Goal: Task Accomplishment & Management: Use online tool/utility

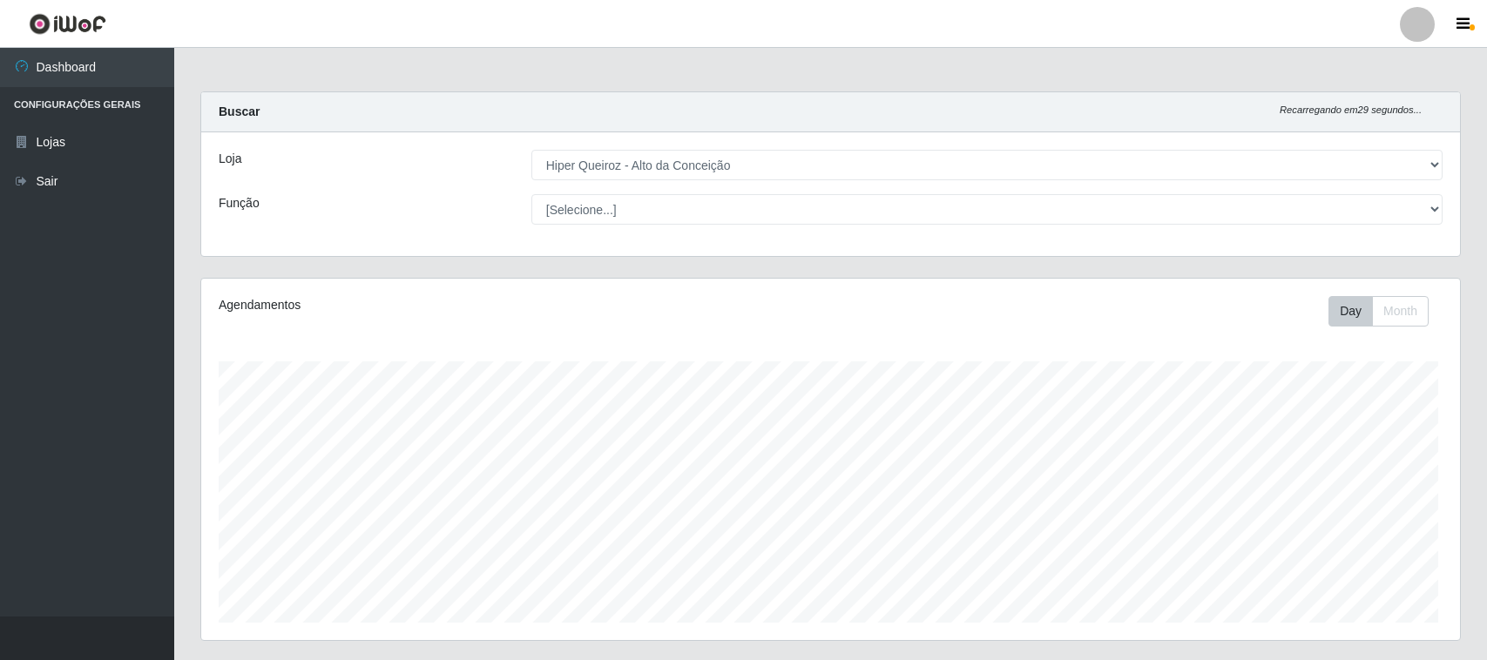
select select "515"
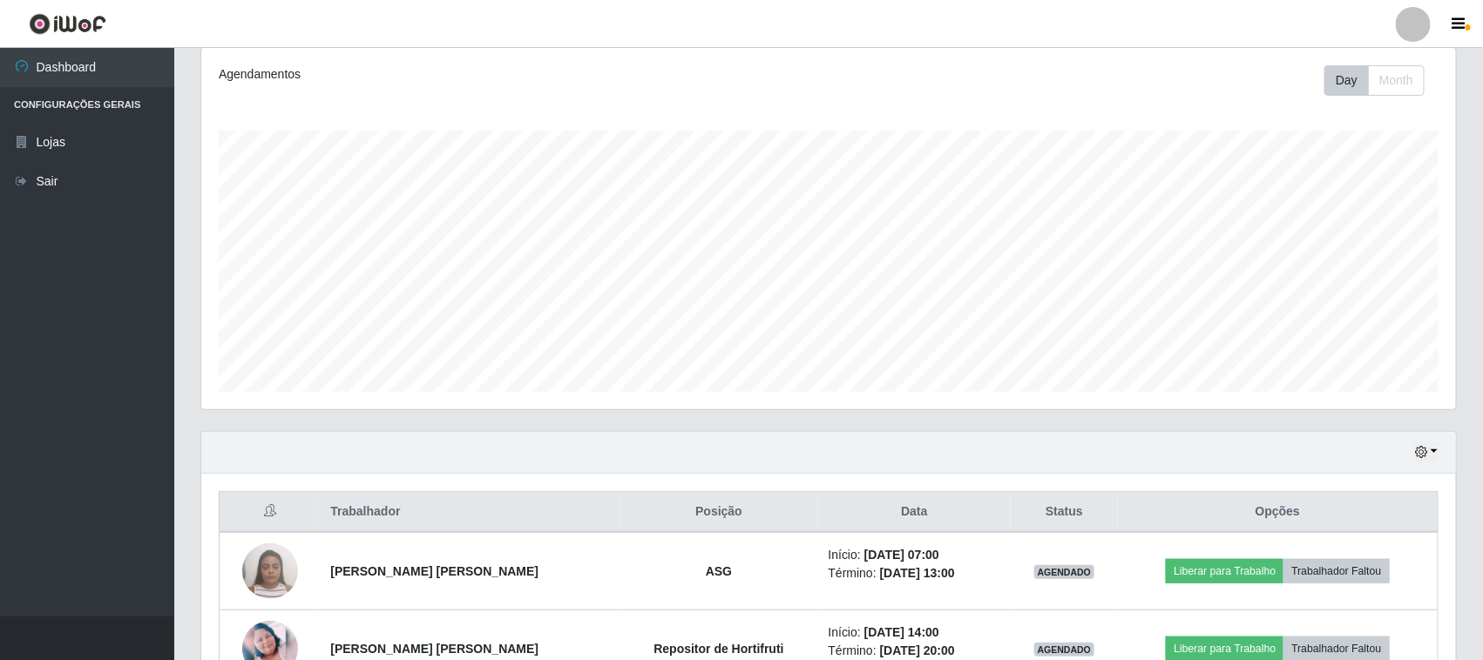
scroll to position [342, 0]
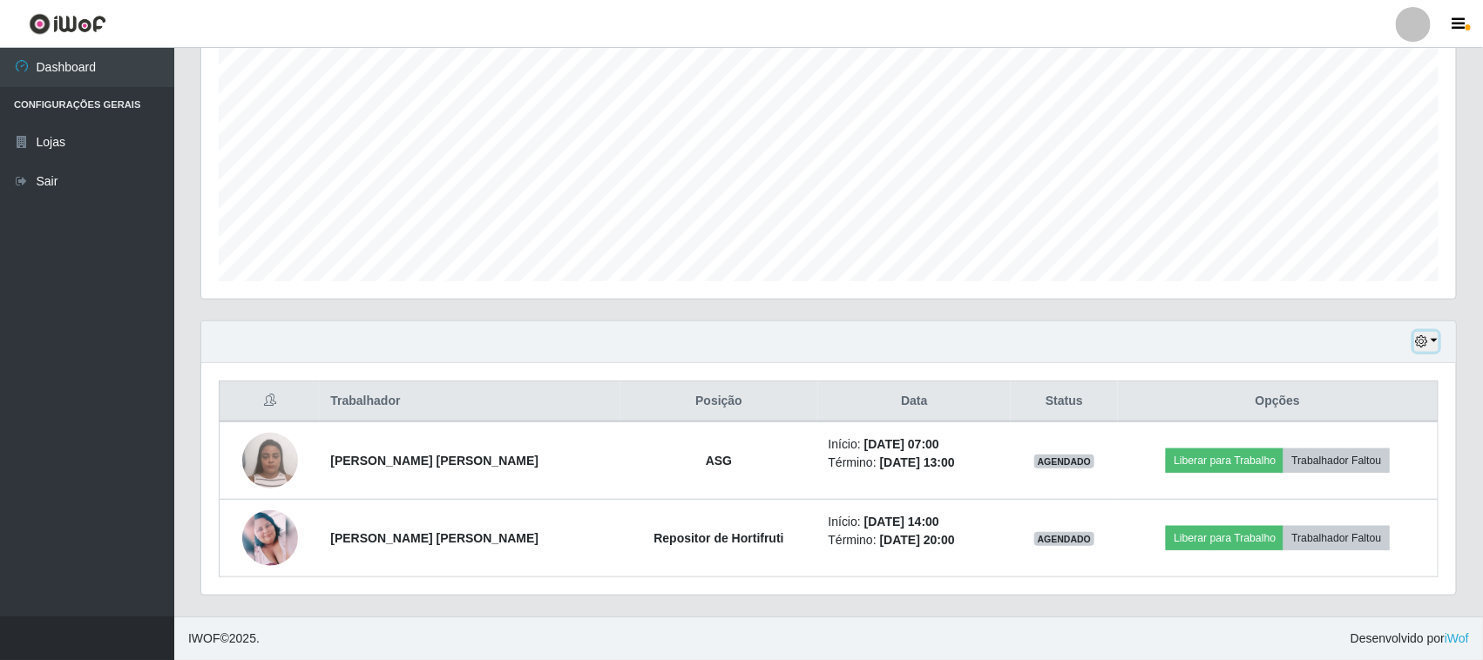
click at [1424, 338] on icon "button" at bounding box center [1421, 341] width 12 height 12
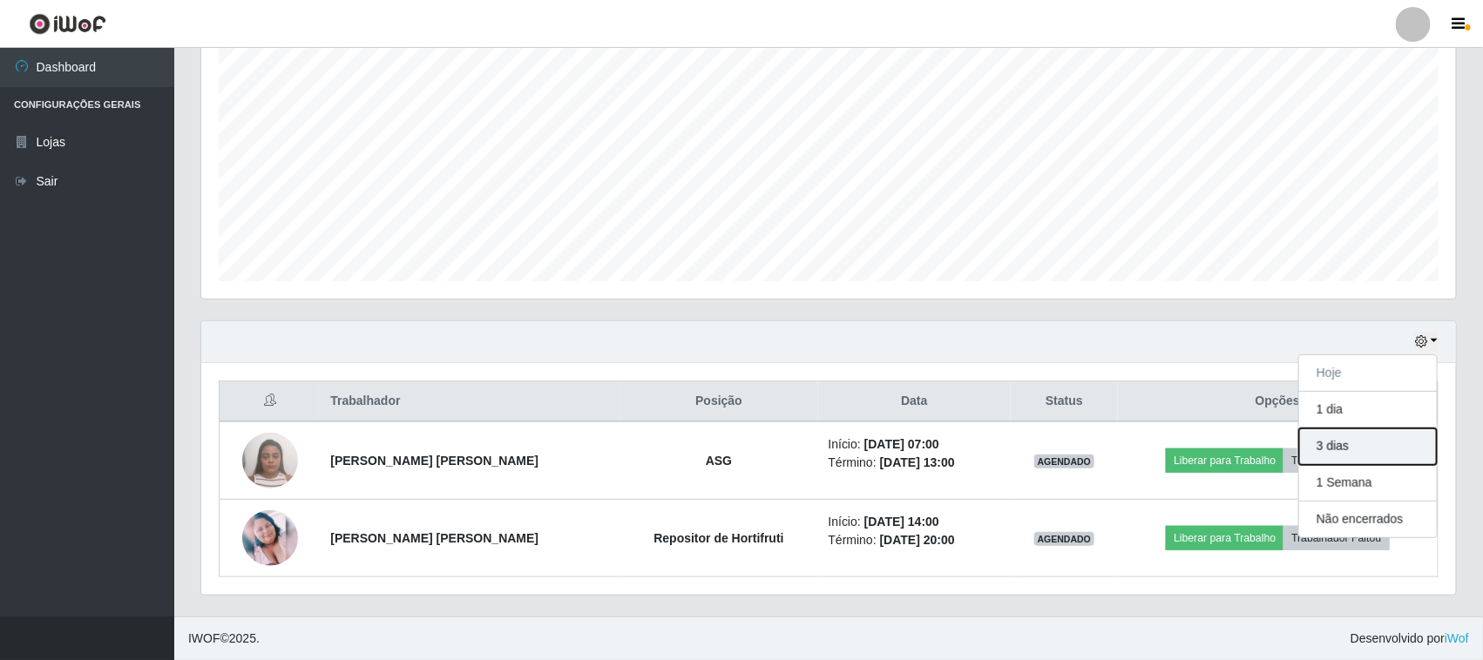
click at [1322, 449] on button "3 dias" at bounding box center [1368, 447] width 138 height 37
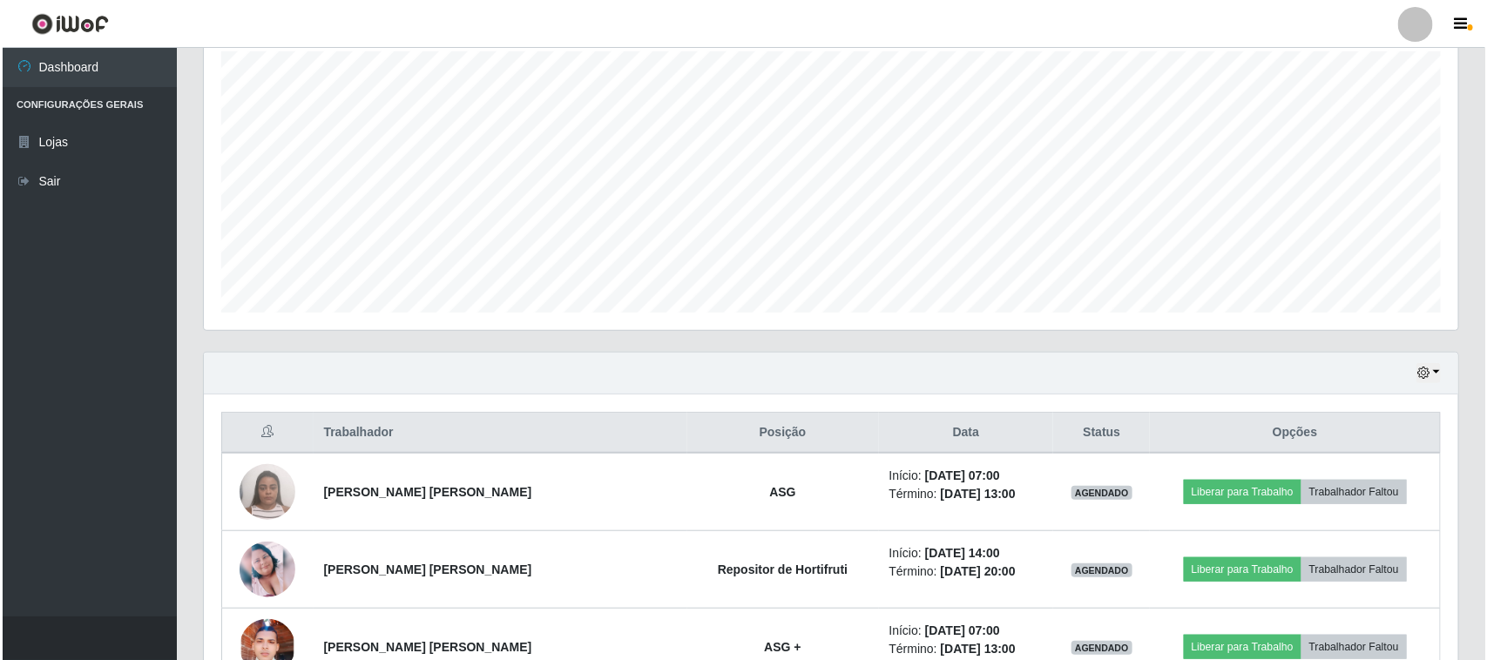
scroll to position [451, 0]
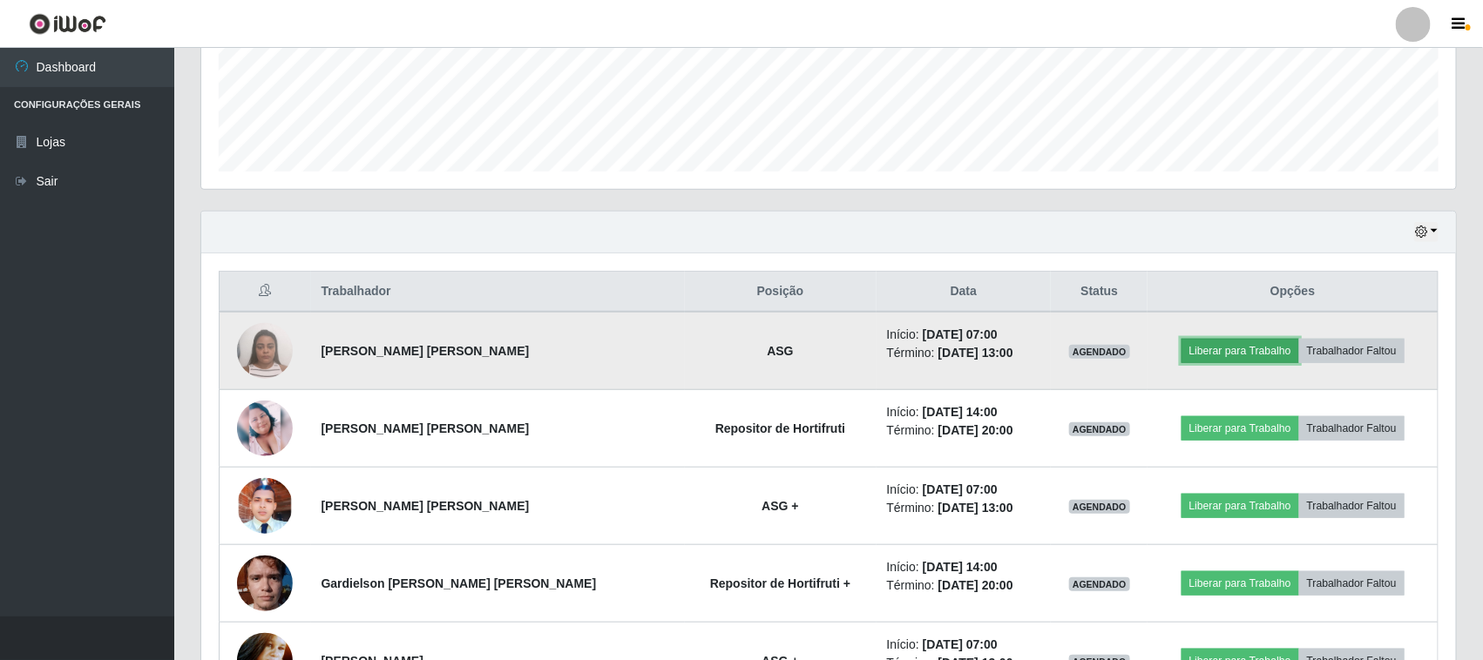
click at [1239, 355] on button "Liberar para Trabalho" at bounding box center [1240, 351] width 118 height 24
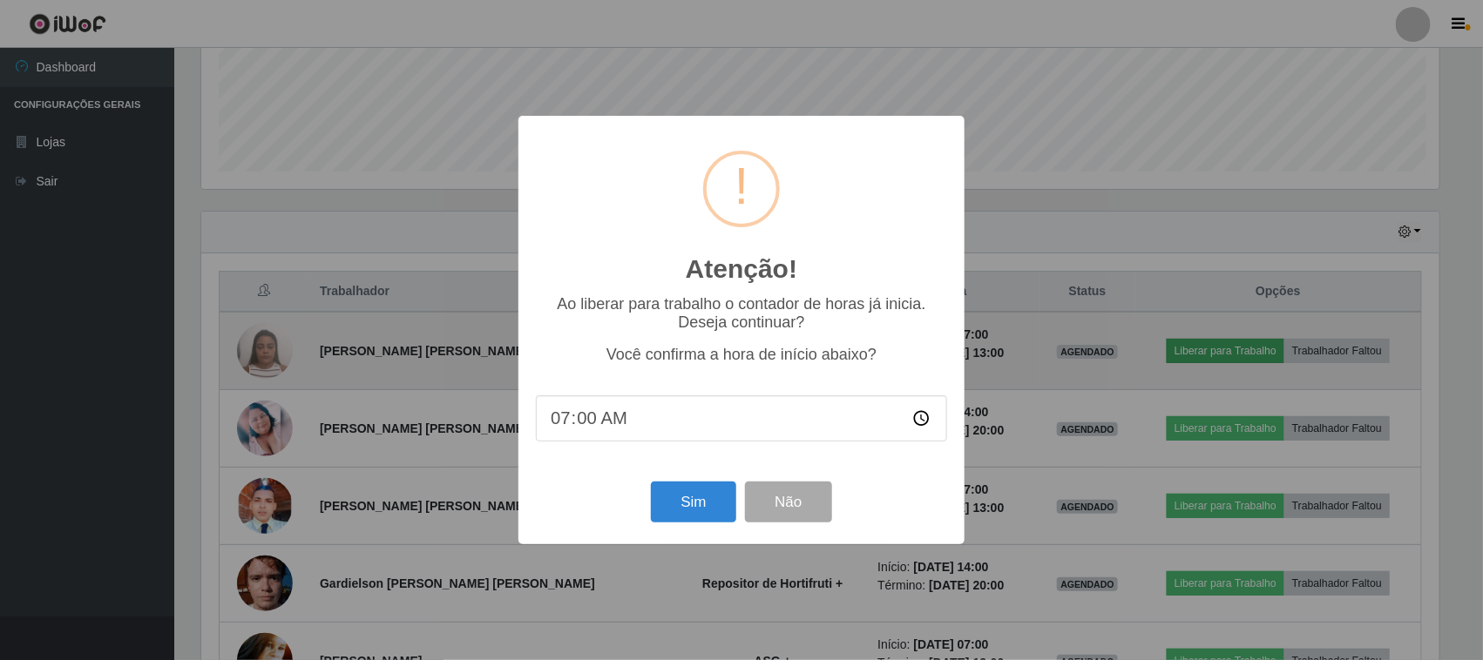
scroll to position [362, 1242]
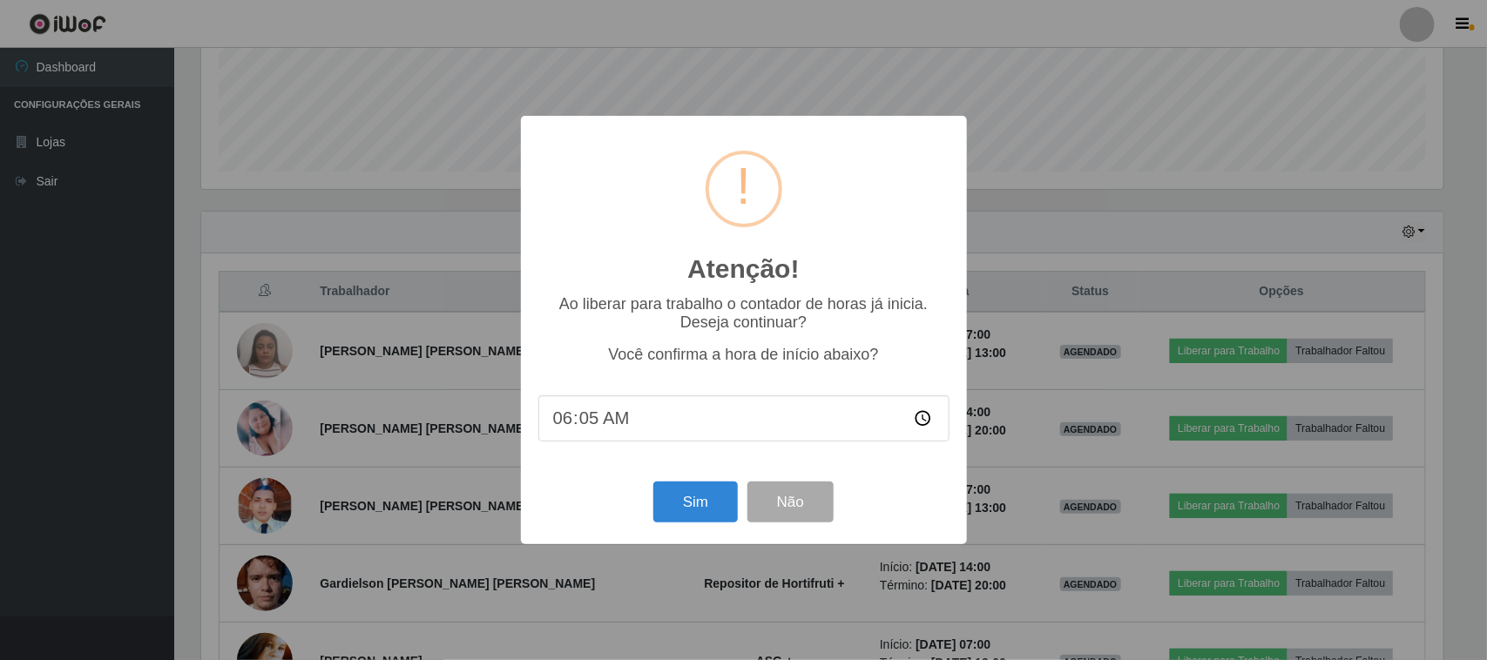
type input "06:59"
click at [684, 503] on button "Sim" at bounding box center [695, 502] width 85 height 41
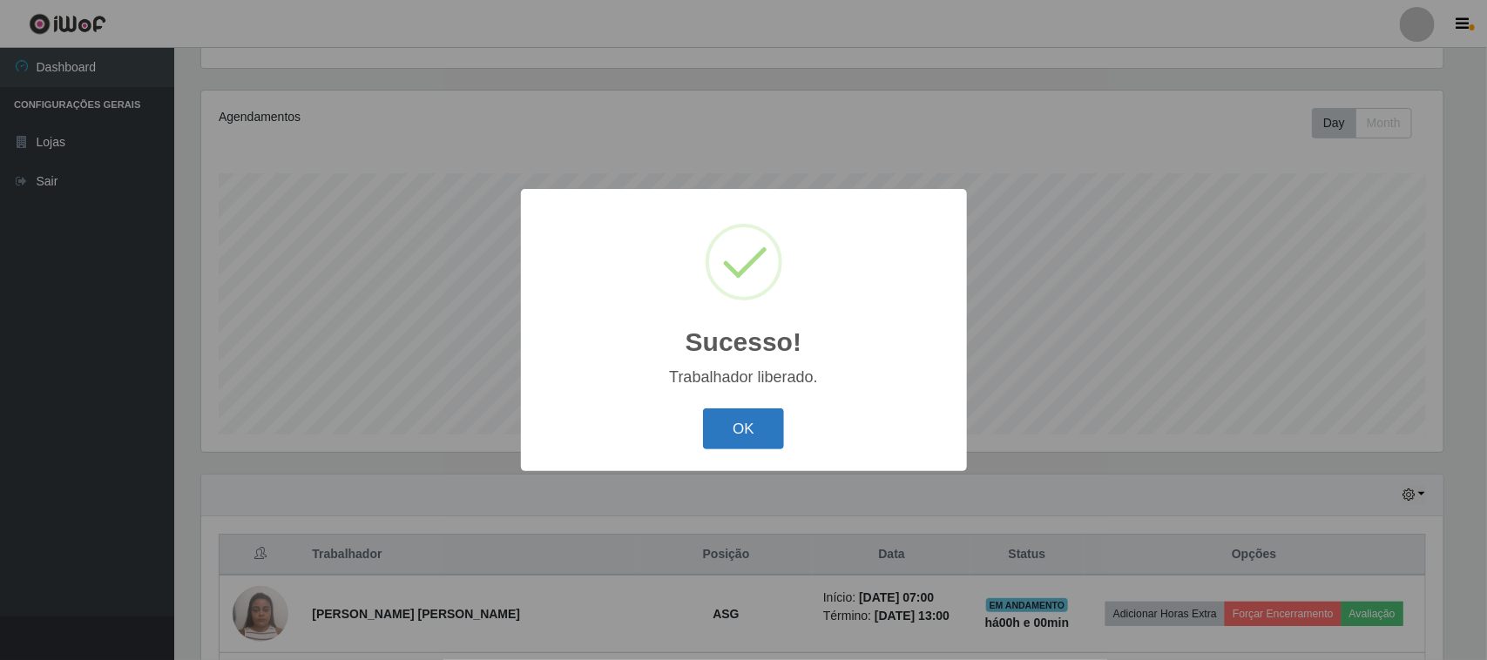
click at [765, 418] on button "OK" at bounding box center [743, 429] width 81 height 41
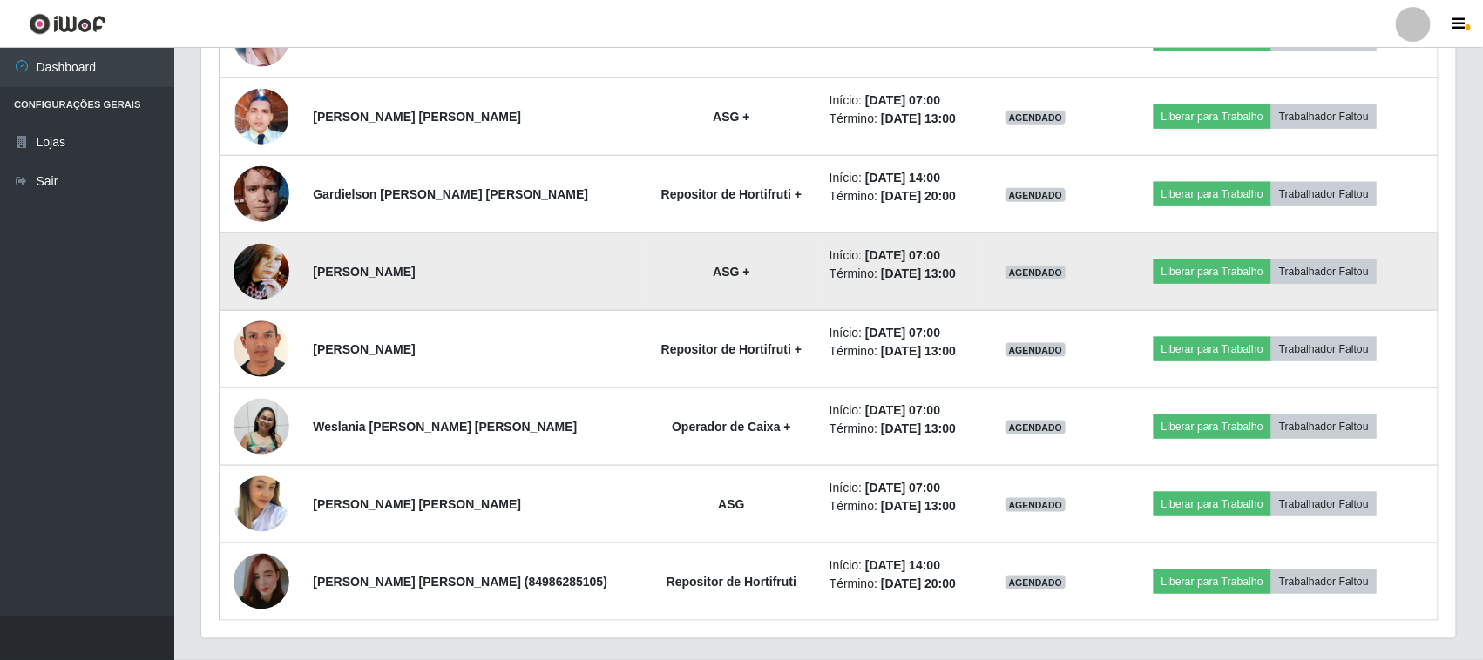
scroll to position [842, 0]
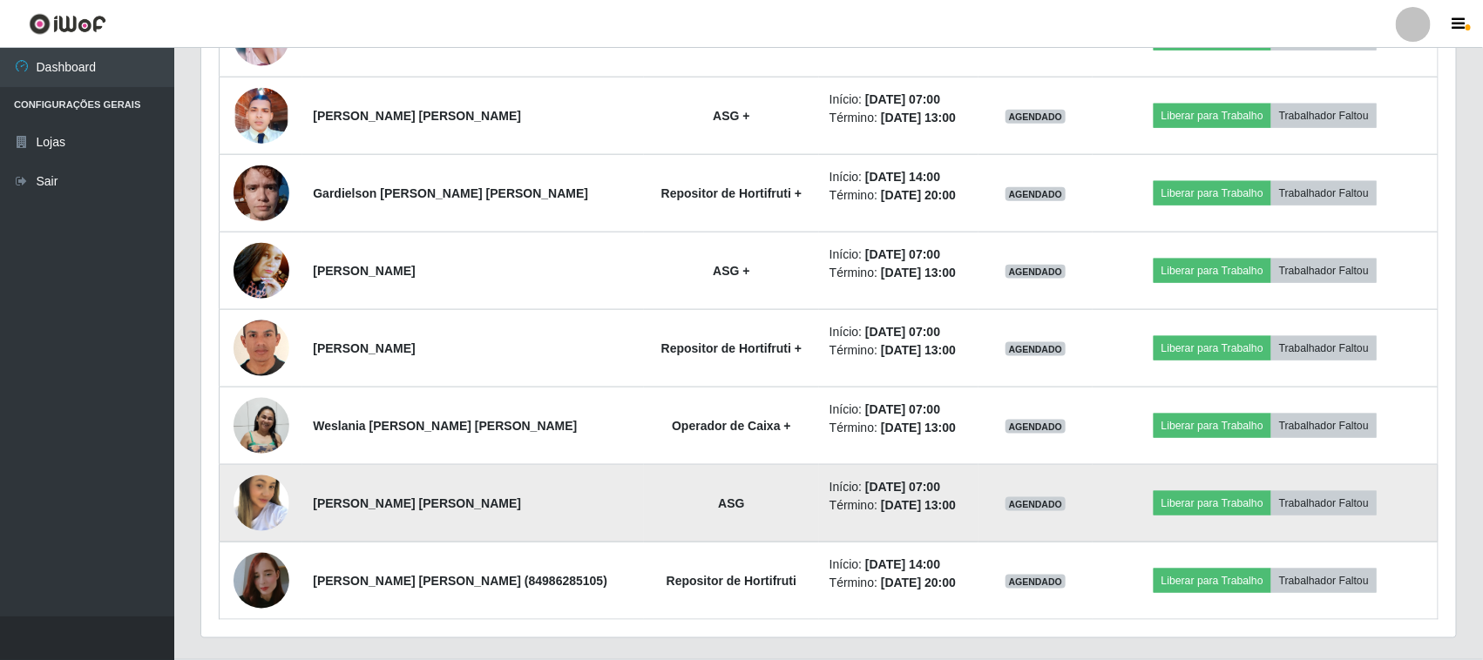
click at [263, 529] on img at bounding box center [261, 504] width 56 height 86
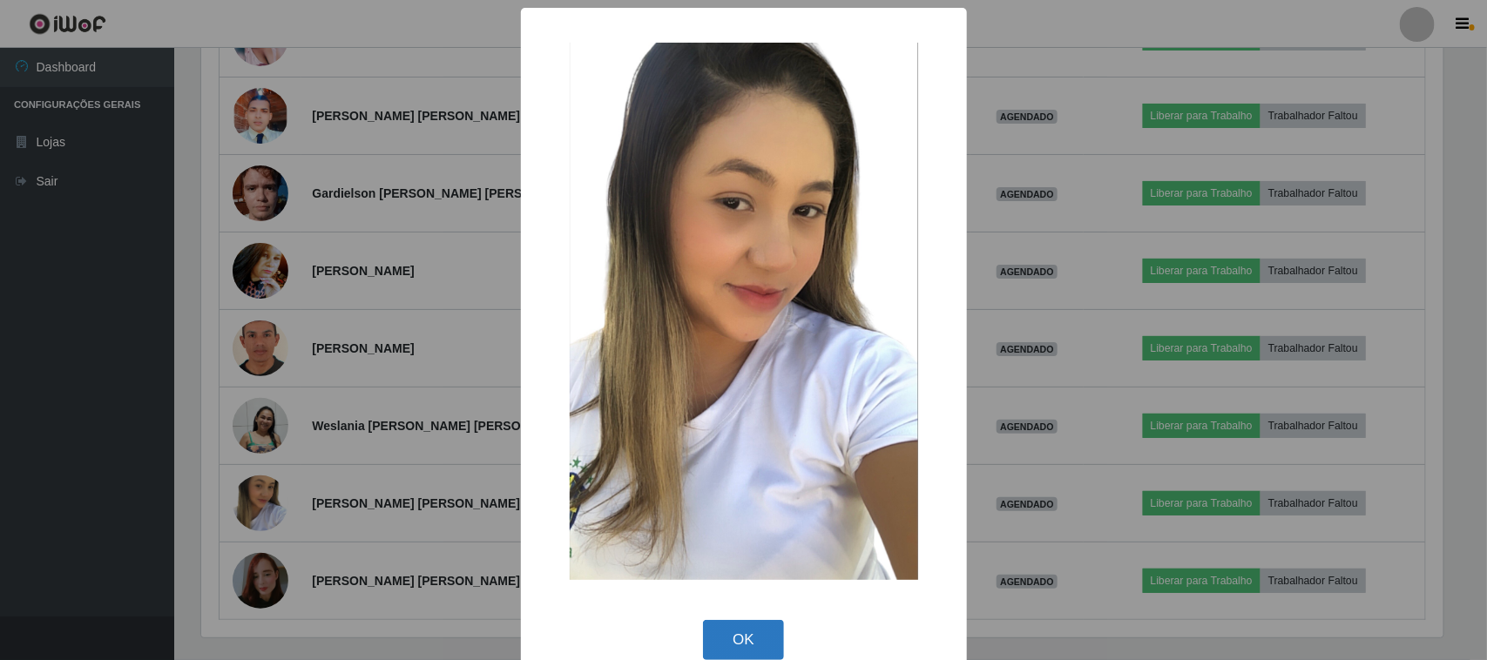
click at [743, 649] on button "OK" at bounding box center [743, 640] width 81 height 41
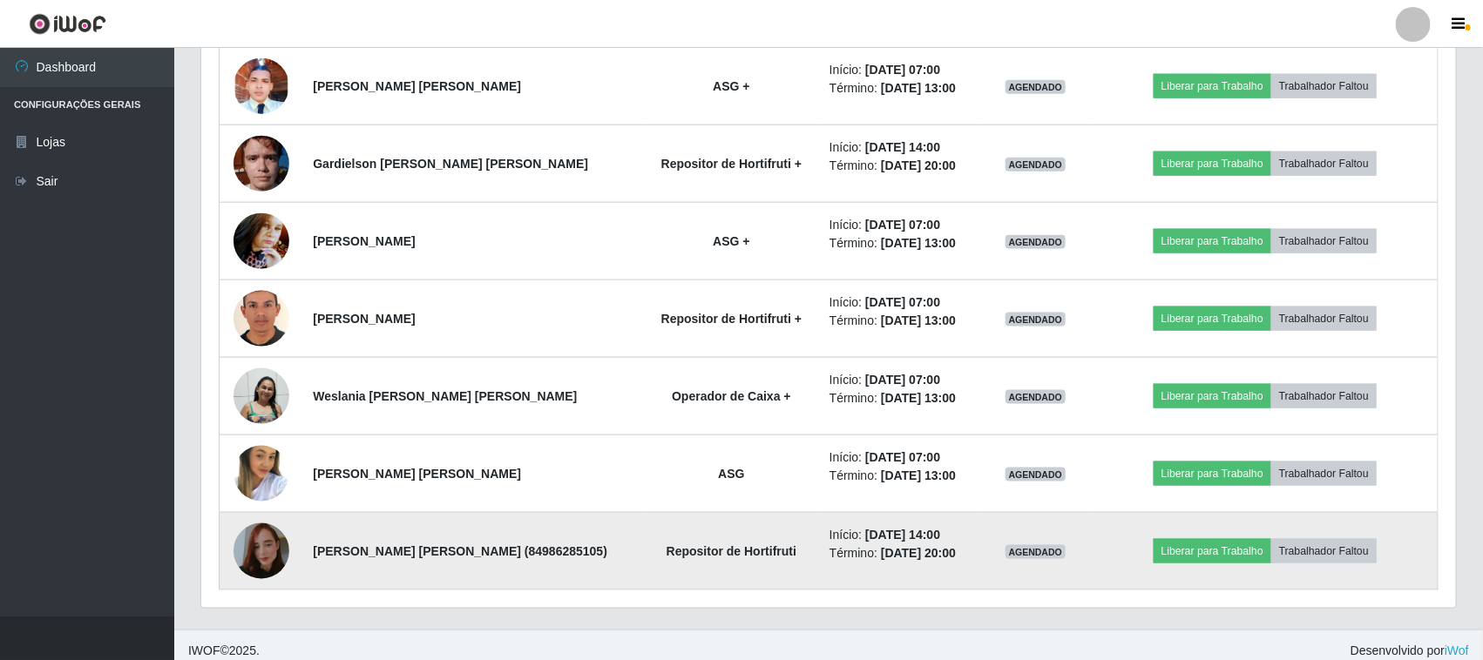
scroll to position [887, 0]
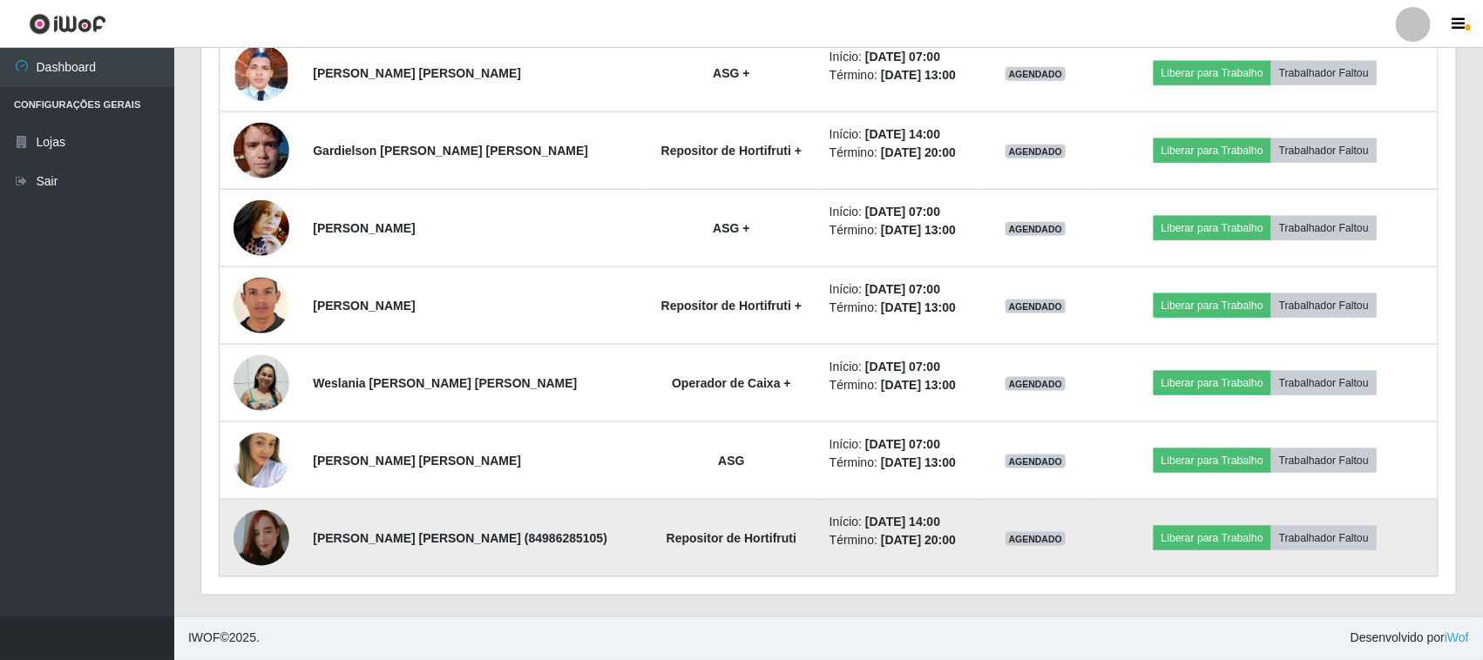
click at [260, 537] on img at bounding box center [261, 538] width 56 height 99
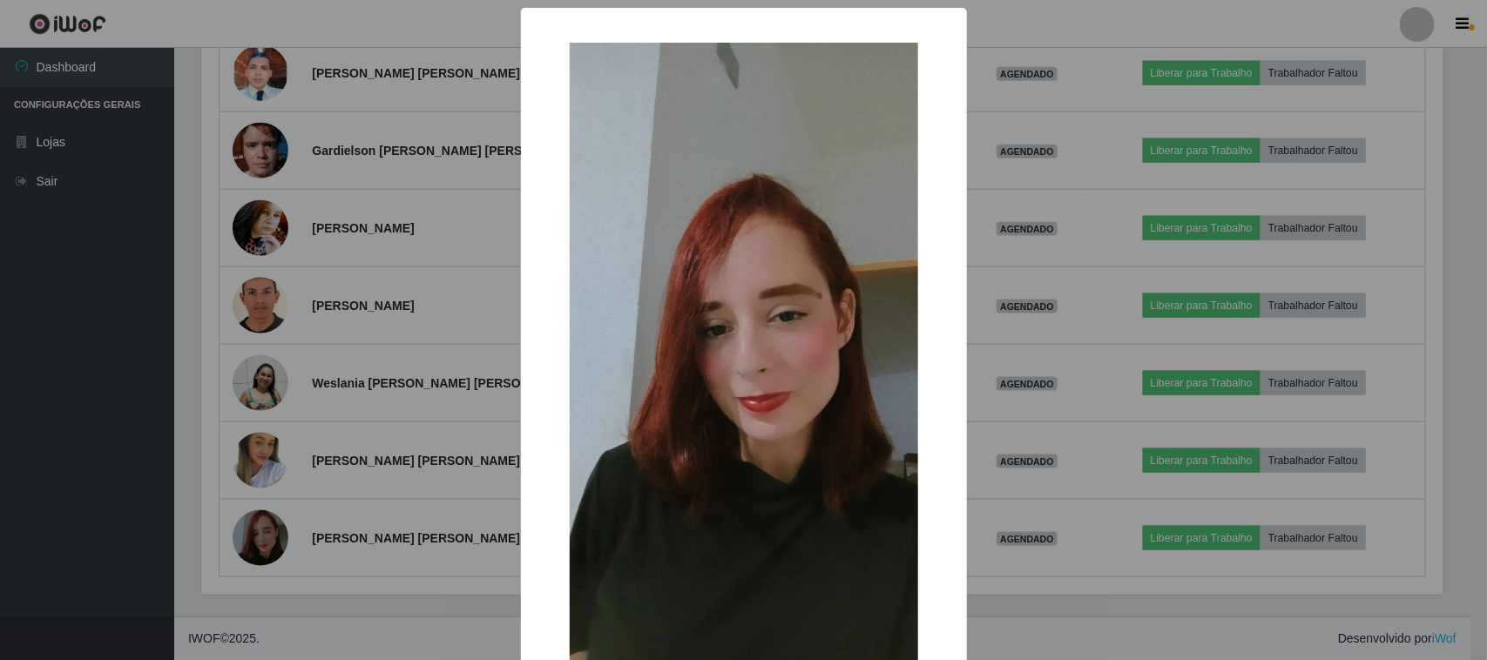
click at [497, 376] on div "× OK Cancel" at bounding box center [743, 330] width 1487 height 660
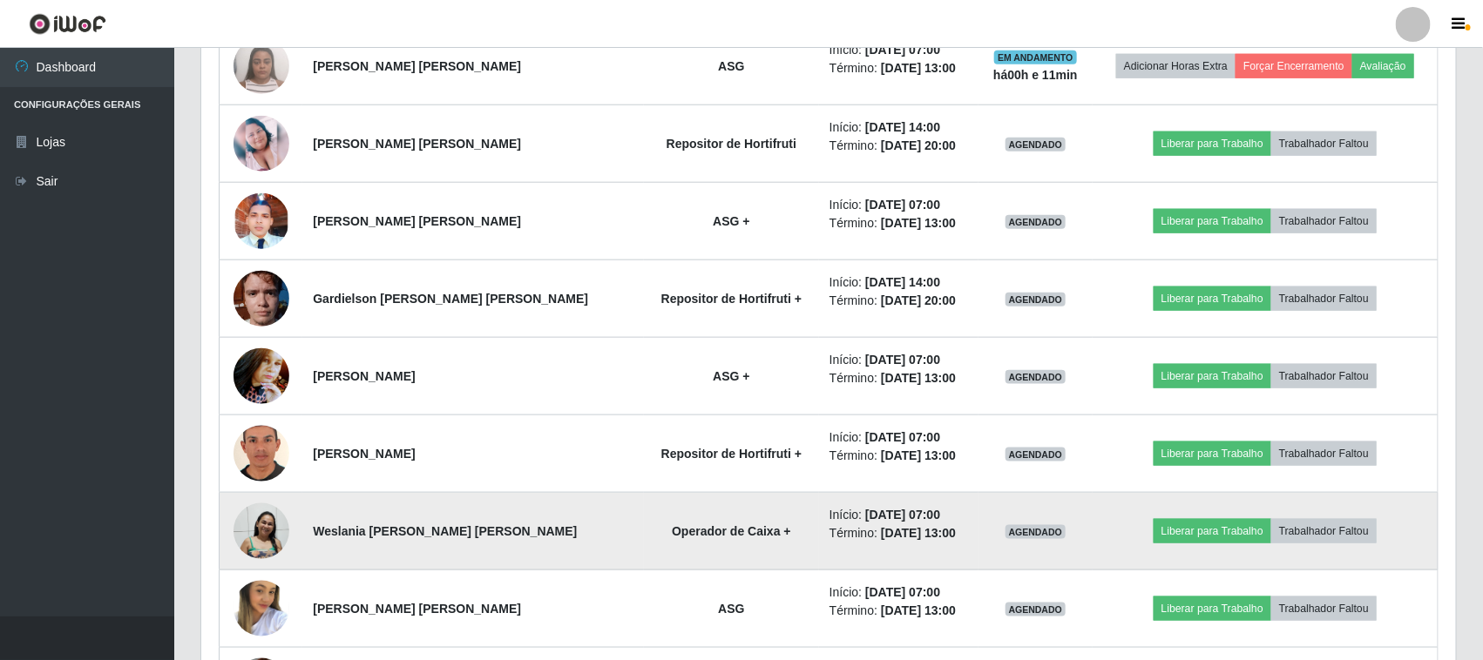
scroll to position [560, 0]
